Goal: Information Seeking & Learning: Learn about a topic

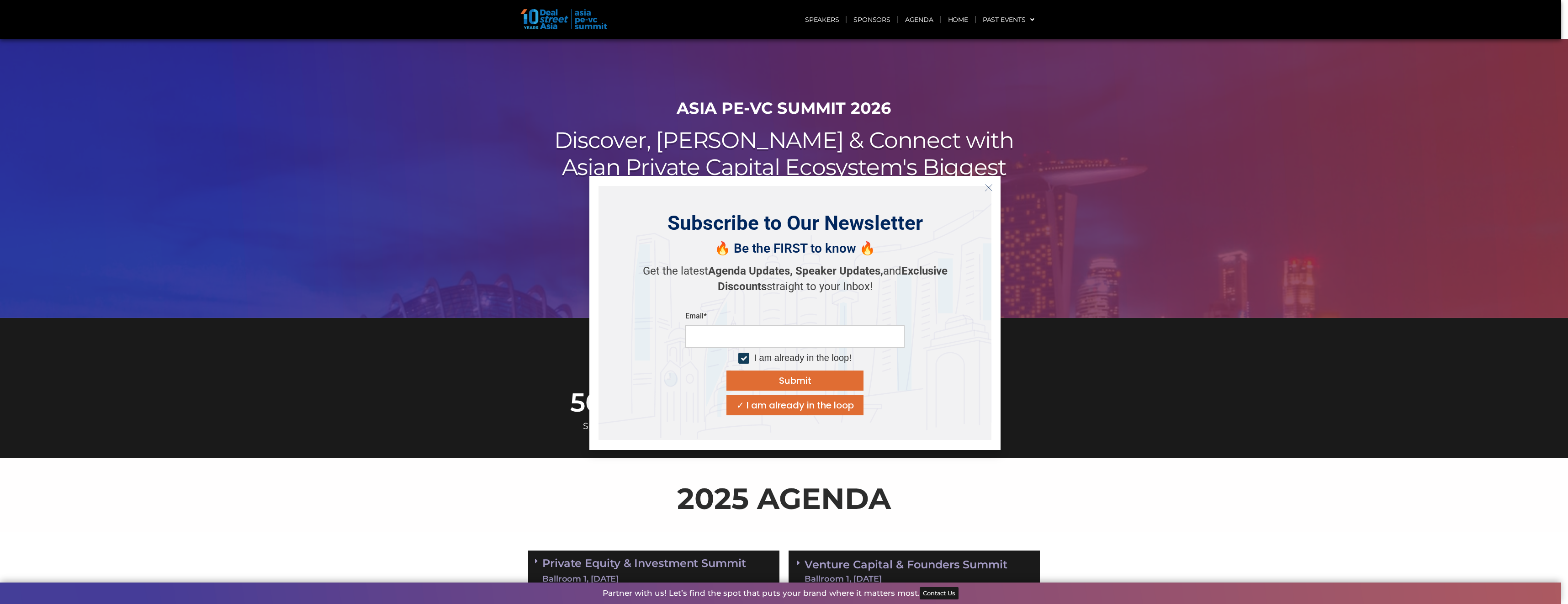
click at [987, 188] on icon "Close" at bounding box center [988, 188] width 8 height 8
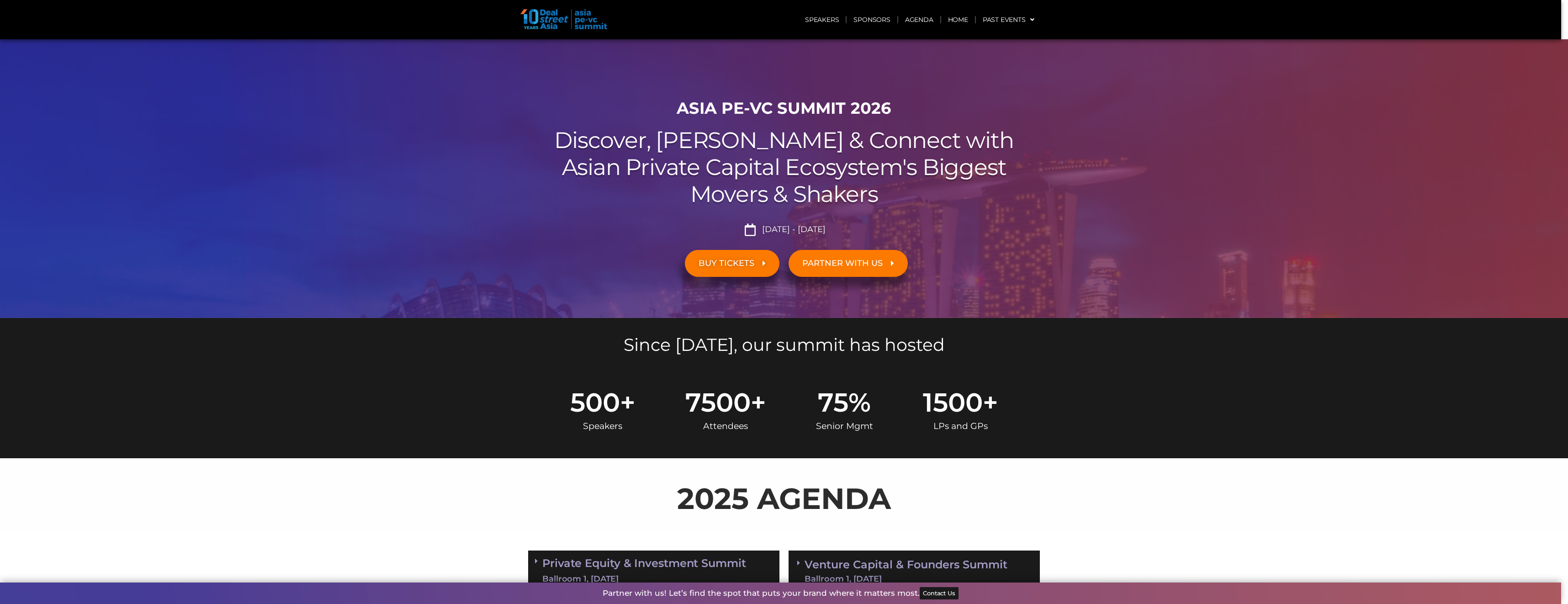
click at [751, 139] on h2 "Discover, Learn & Connect with Asian Private Capital Ecosystem's Biggest Movers…" at bounding box center [784, 167] width 511 height 81
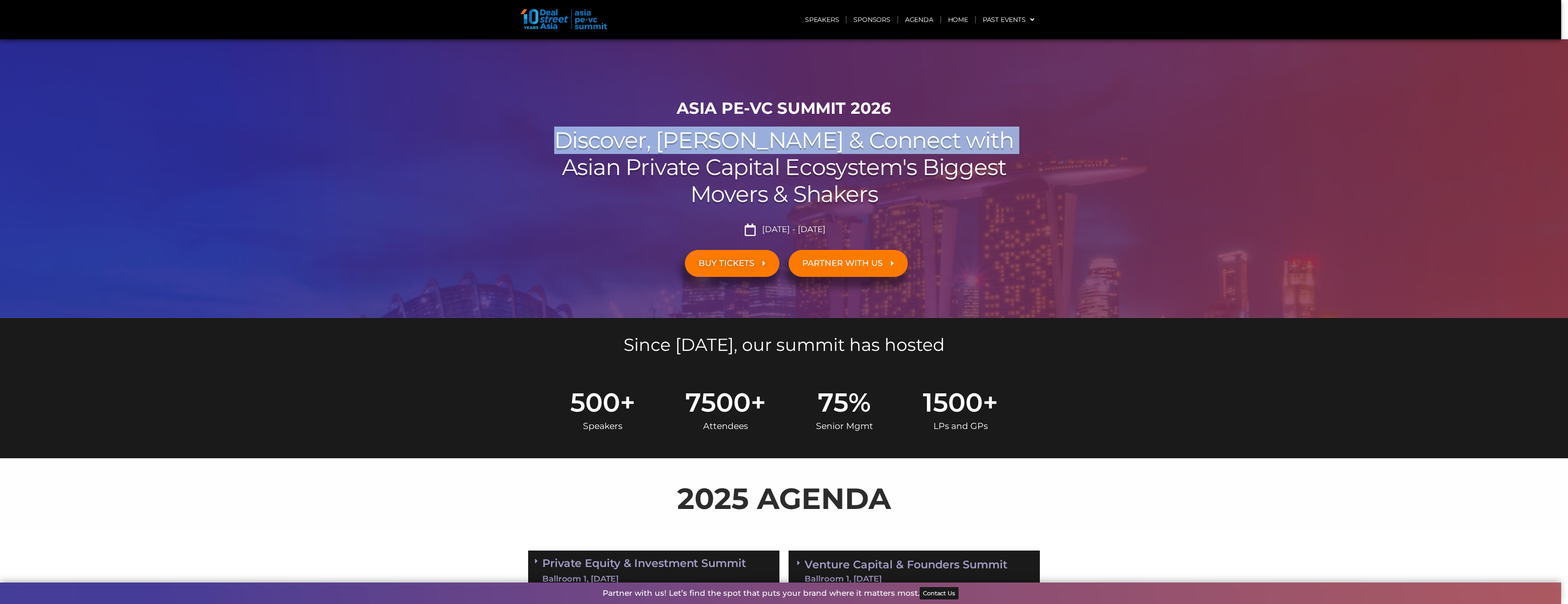
click at [751, 139] on h2 "Discover, Learn & Connect with Asian Private Capital Ecosystem's Biggest Movers…" at bounding box center [784, 167] width 511 height 81
drag, startPoint x: 751, startPoint y: 139, endPoint x: 825, endPoint y: 22, distance: 138.4
click at [825, 22] on link "Speakers" at bounding box center [822, 19] width 48 height 21
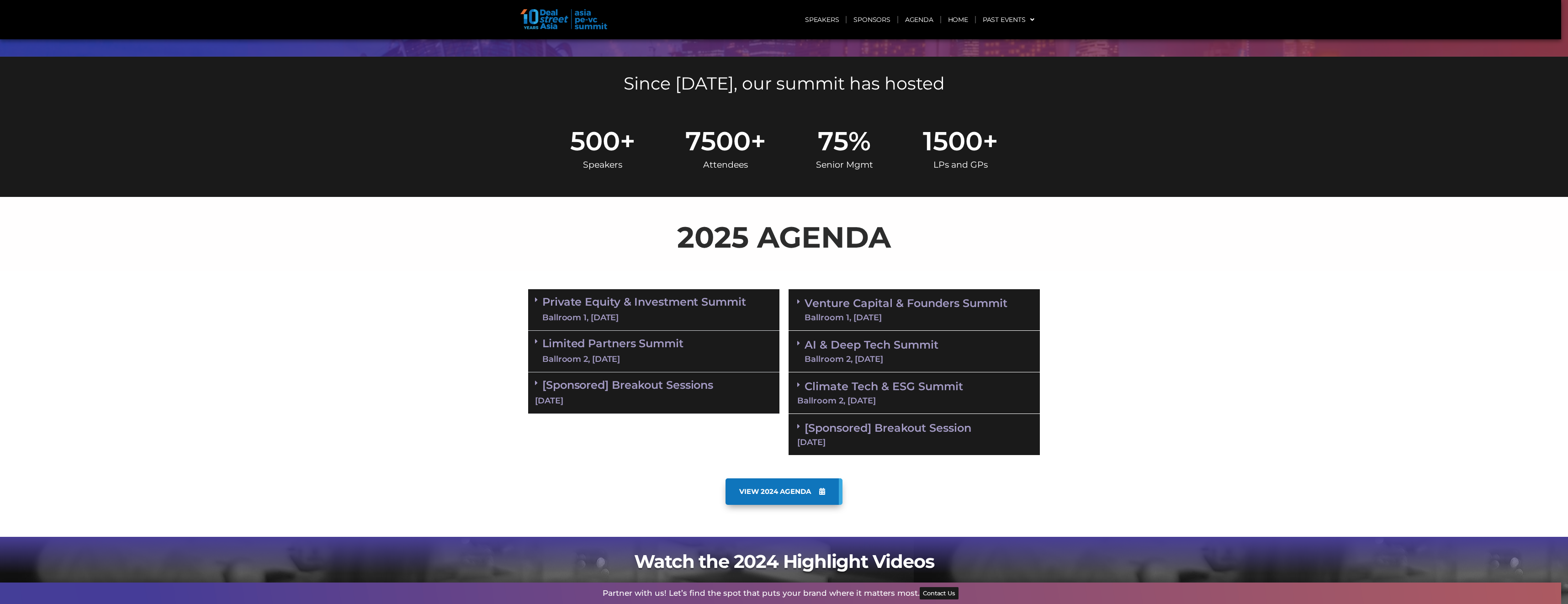
scroll to position [264, 0]
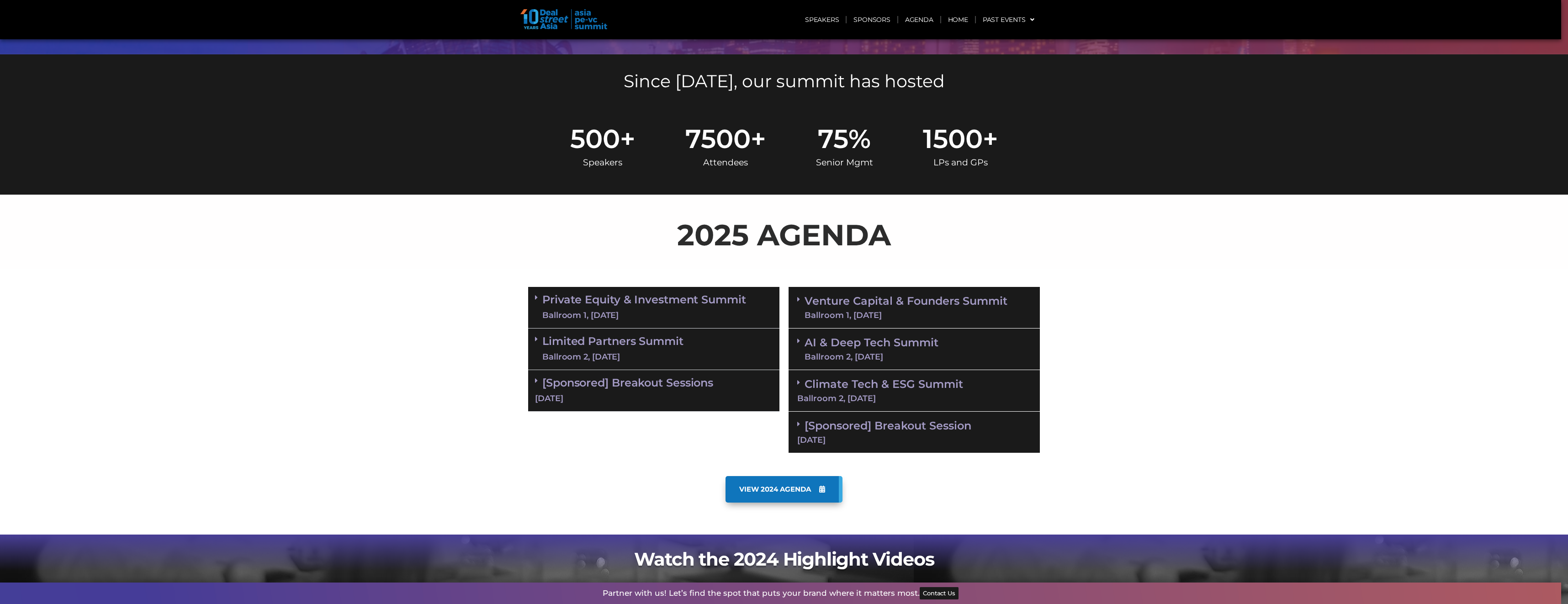
click at [632, 345] on link "Limited Partners [GEOGRAPHIC_DATA] 2, [DATE]" at bounding box center [613, 349] width 141 height 27
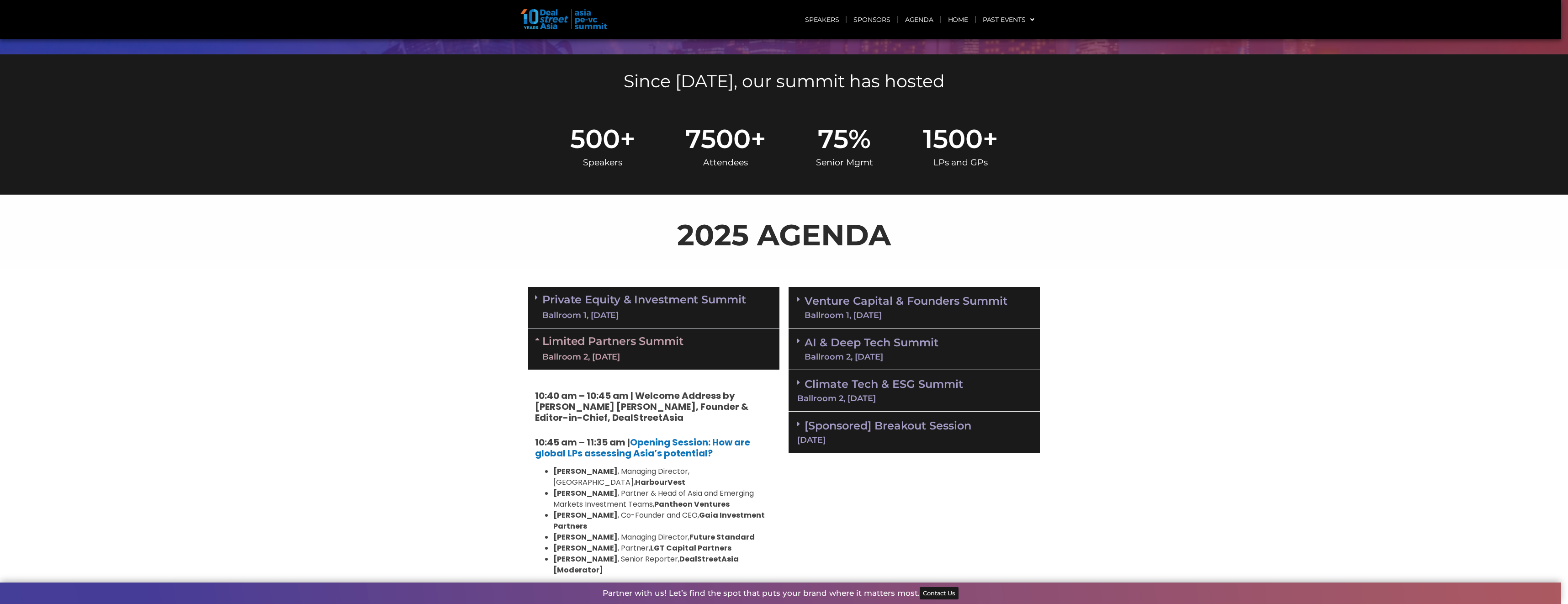
click at [613, 297] on link "Private Equity & Investment Summit Ballroom 1, [DATE]" at bounding box center [644, 307] width 204 height 27
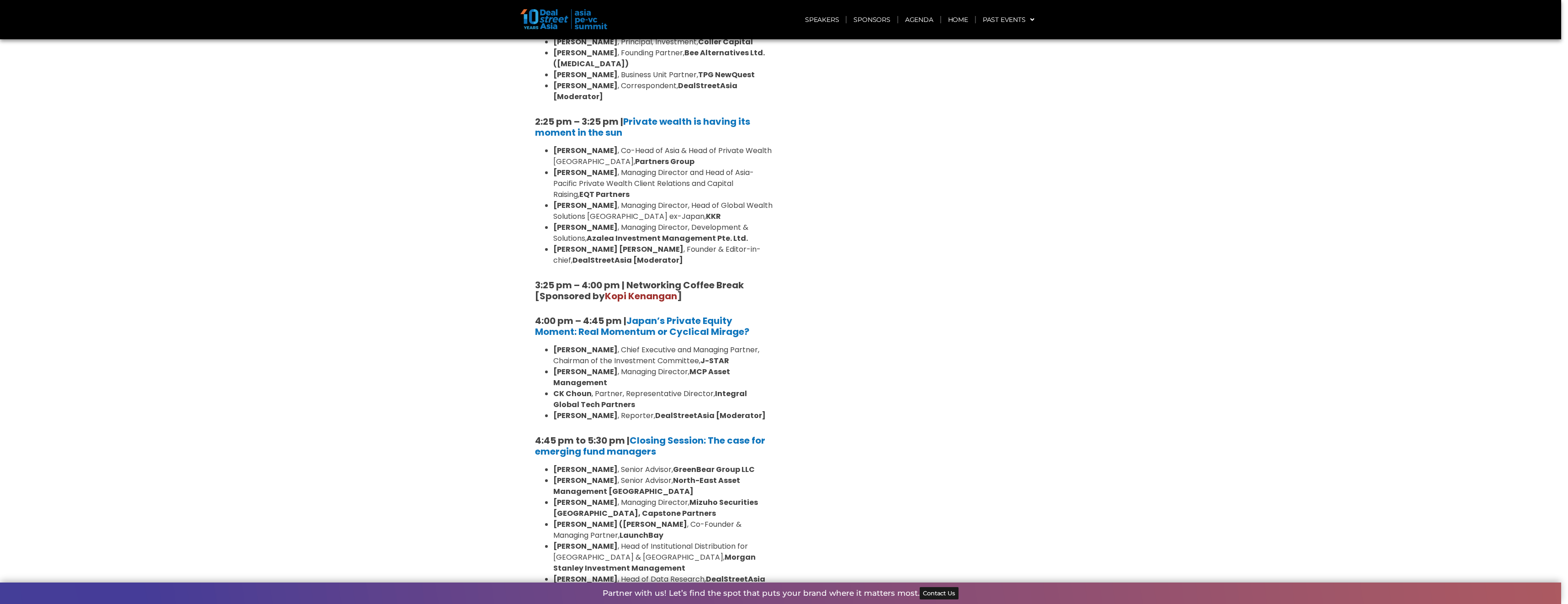
scroll to position [2533, 0]
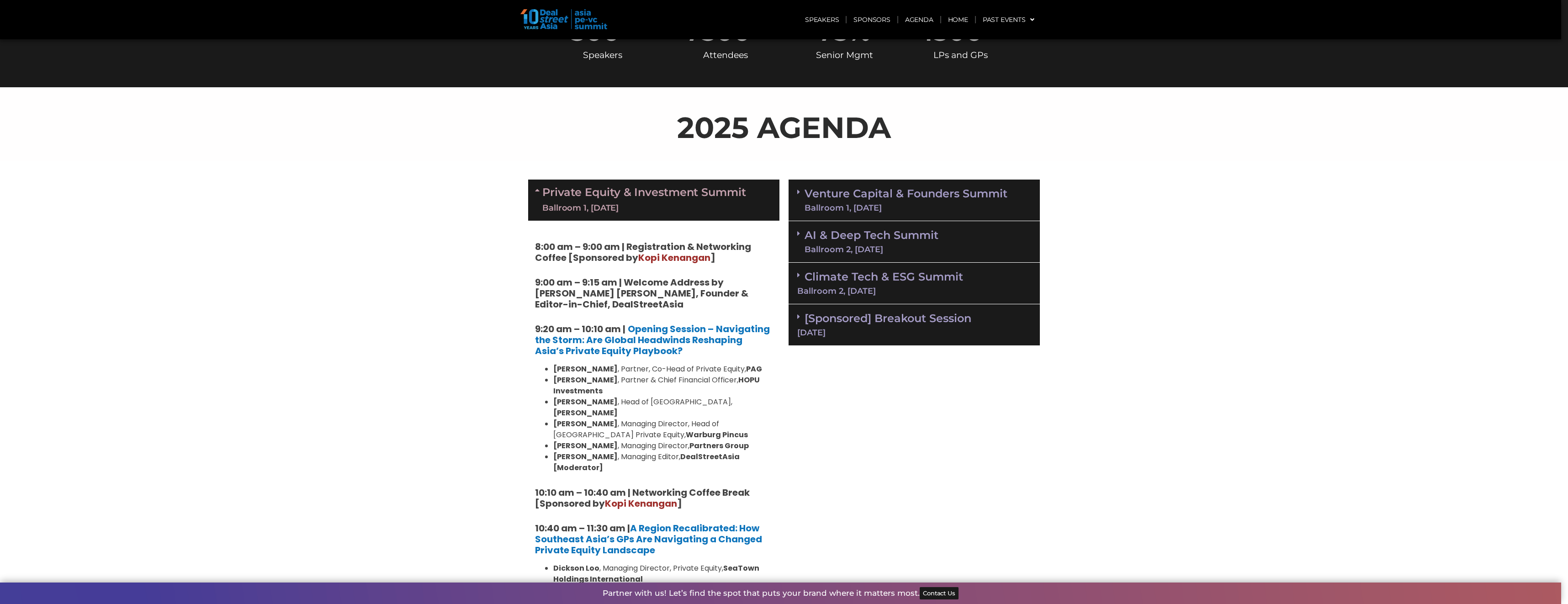
scroll to position [350, 0]
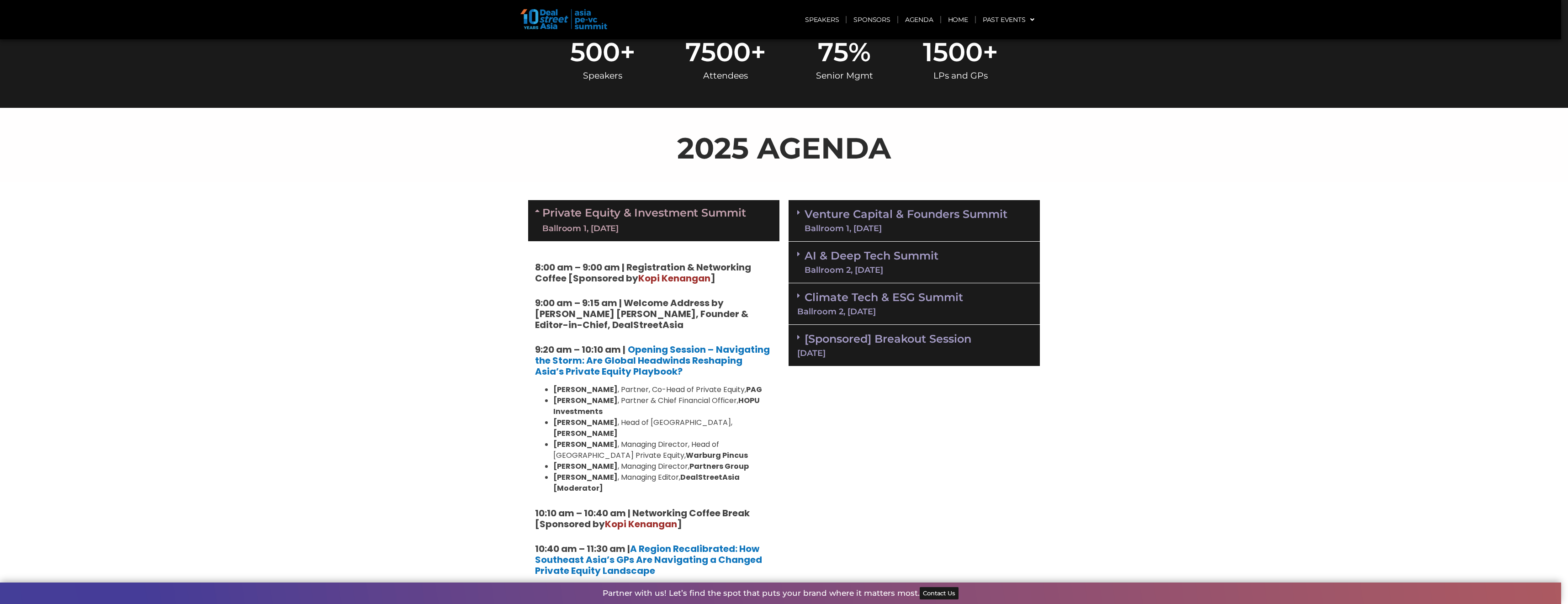
click at [814, 351] on div "[DATE]" at bounding box center [914, 353] width 234 height 8
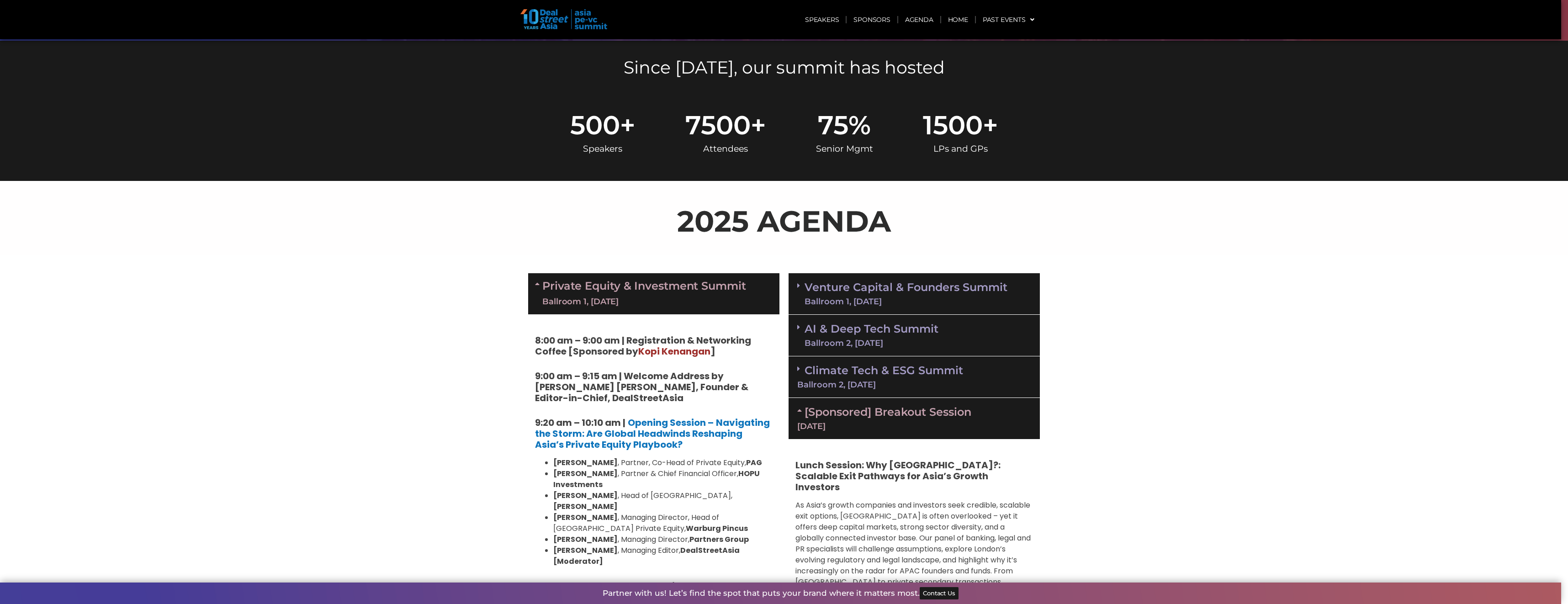
scroll to position [161, 0]
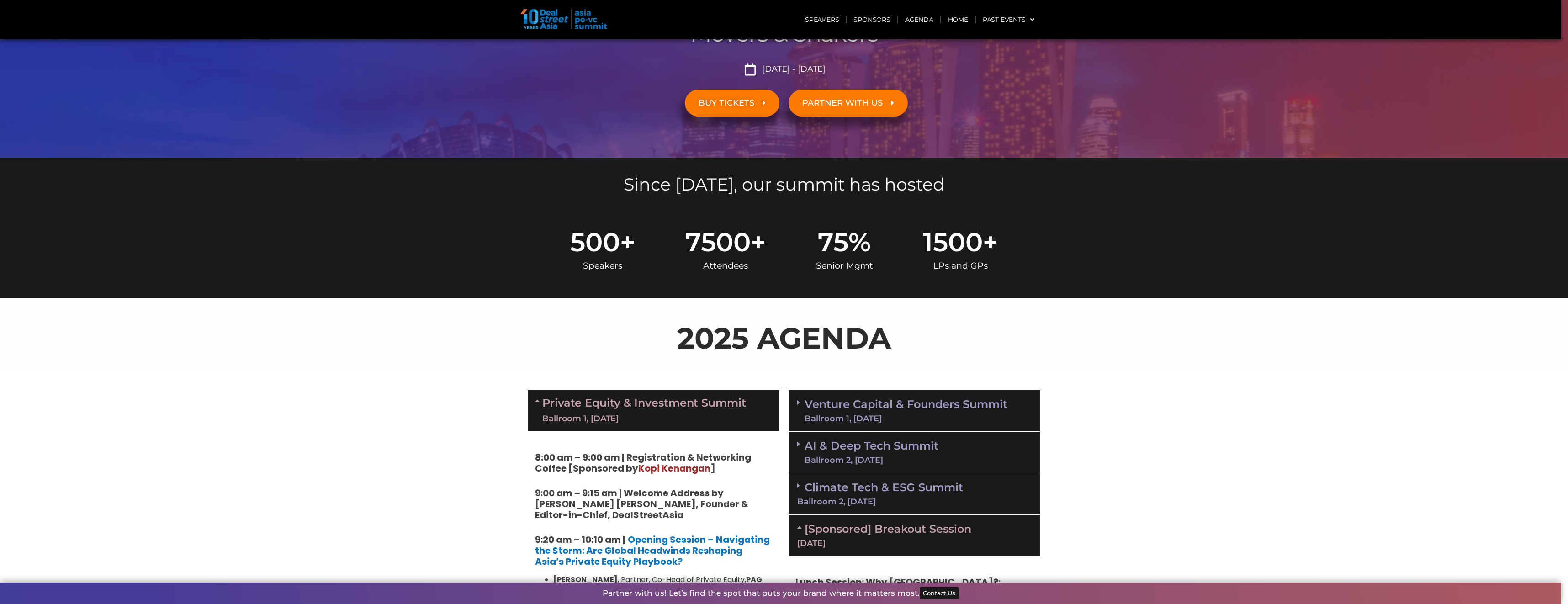
click at [840, 414] on div "Ballroom 1, [DATE]" at bounding box center [906, 418] width 203 height 8
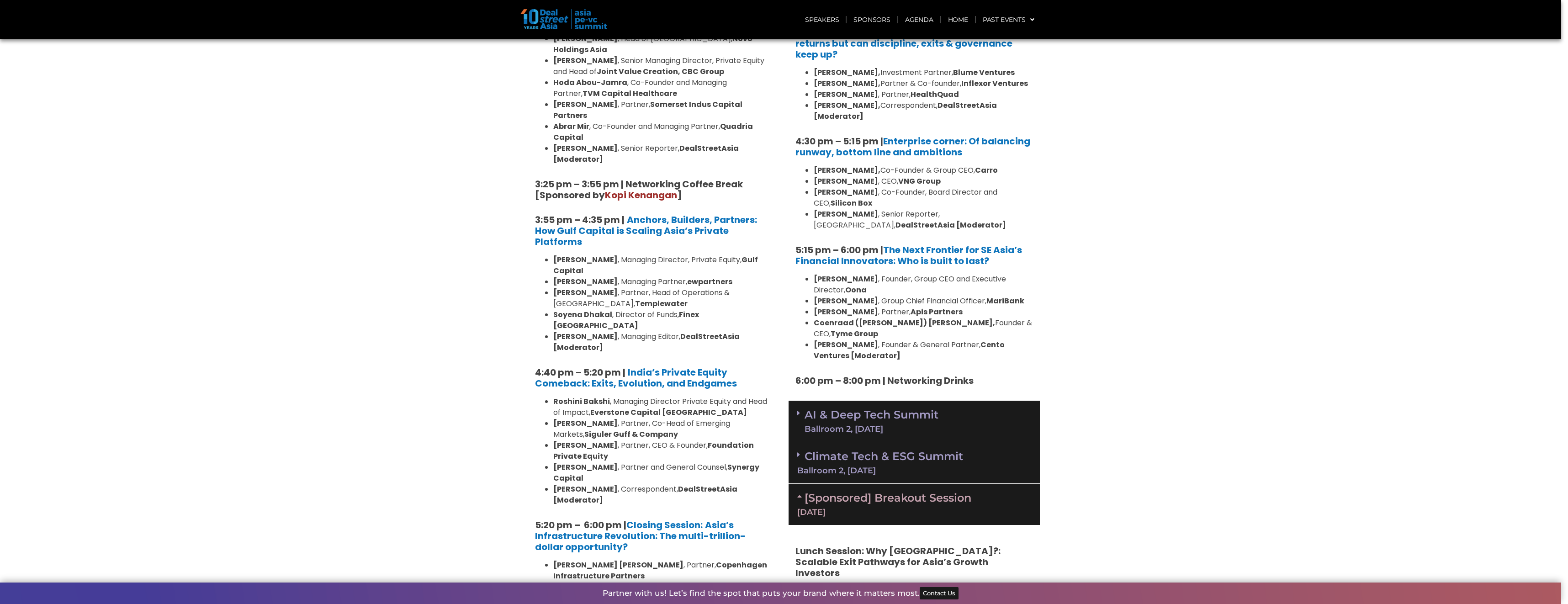
scroll to position [1439, 0]
click at [858, 409] on link "AI & Deep Tech Summit Ballroom 2, [DATE]" at bounding box center [871, 421] width 134 height 24
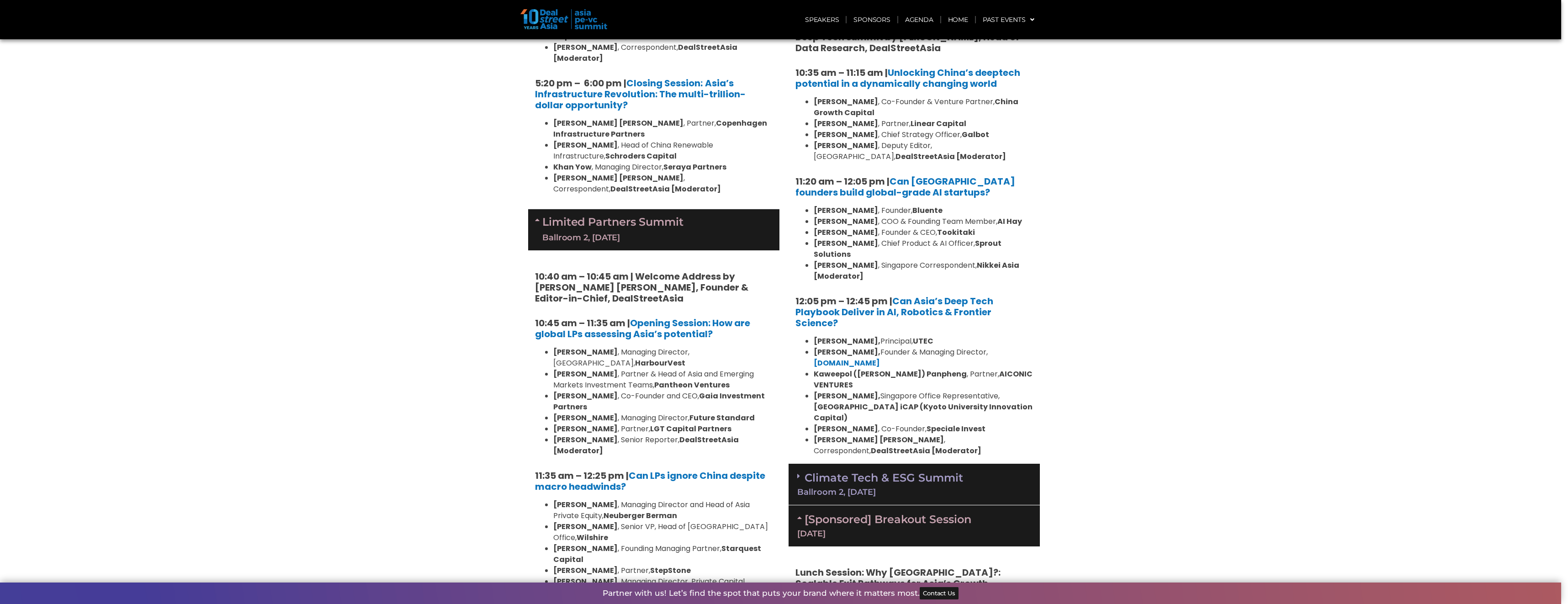
scroll to position [1880, 0]
click at [848, 463] on div "Climate Tech & ESG Summit Ballroom 2, [DATE]" at bounding box center [914, 484] width 252 height 41
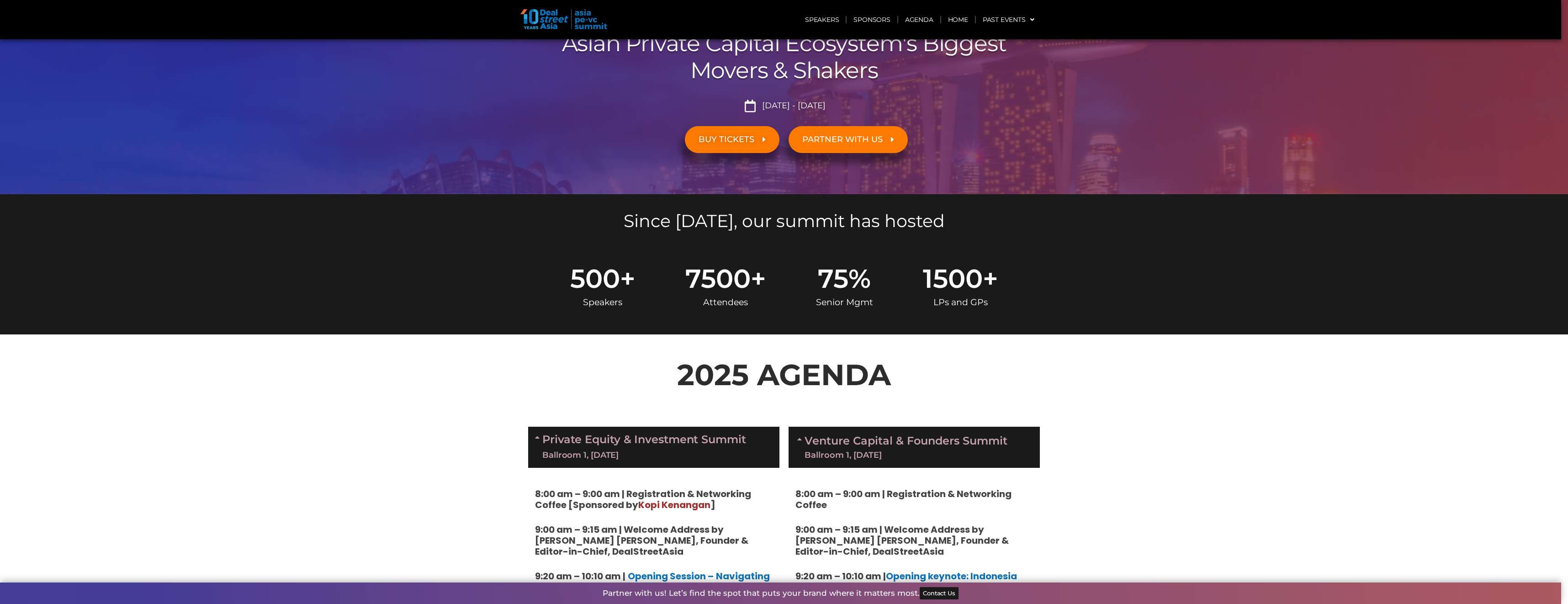
scroll to position [0, 0]
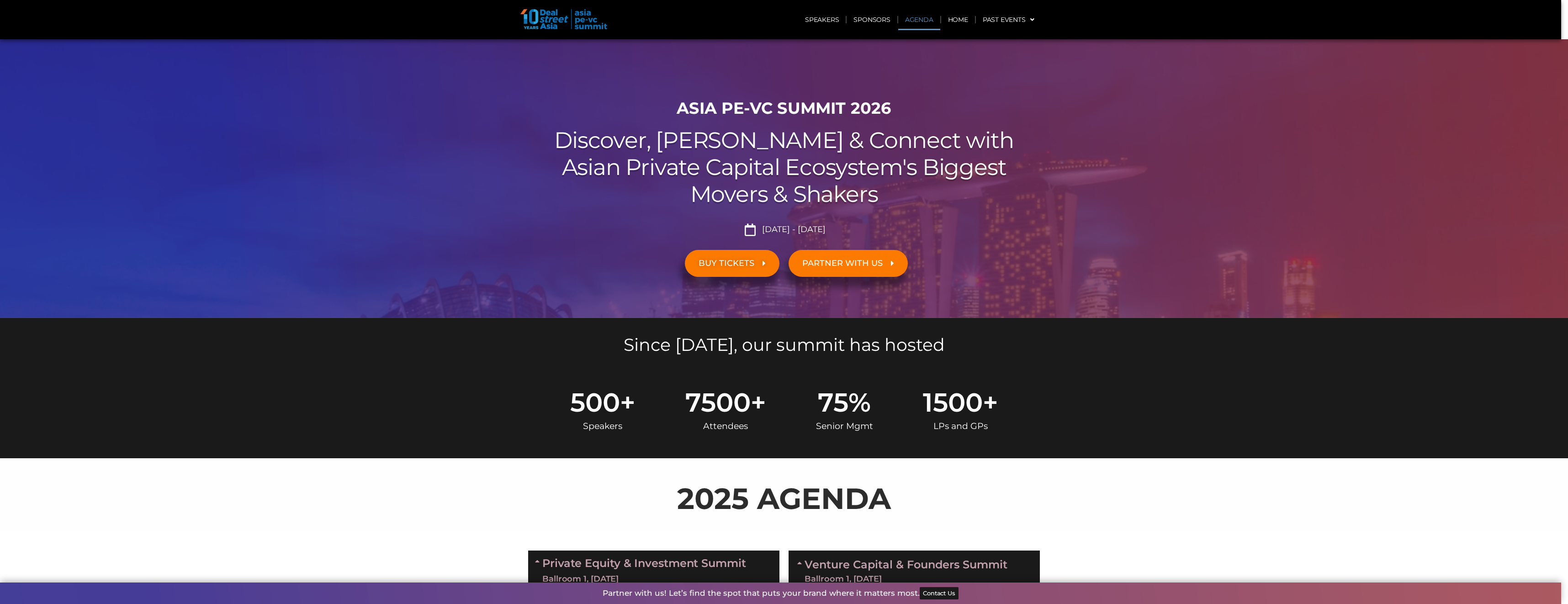
click at [916, 19] on link "Agenda" at bounding box center [918, 19] width 42 height 21
click at [732, 406] on span "7500" at bounding box center [717, 402] width 65 height 26
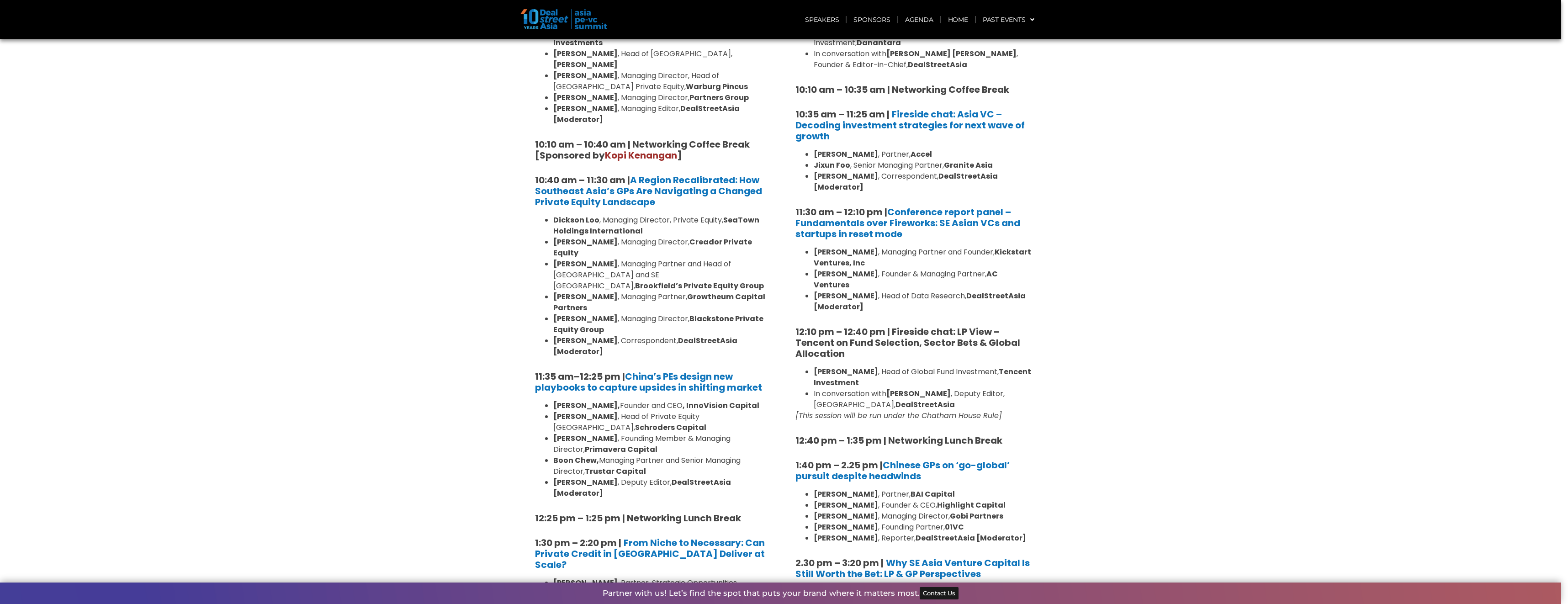
scroll to position [647, 0]
